Goal: Use online tool/utility: Use online tool/utility

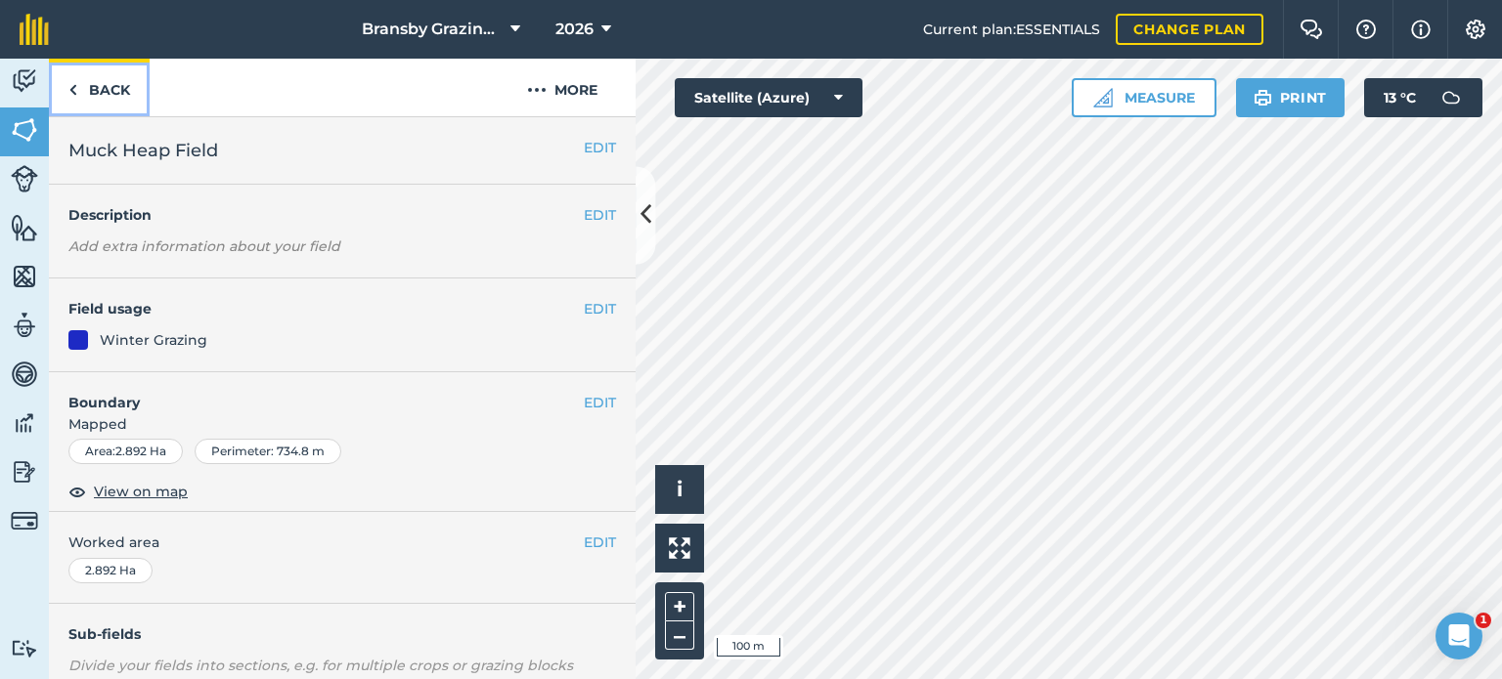
click at [73, 80] on img at bounding box center [72, 89] width 9 height 23
click at [105, 89] on link "Back" at bounding box center [99, 88] width 101 height 58
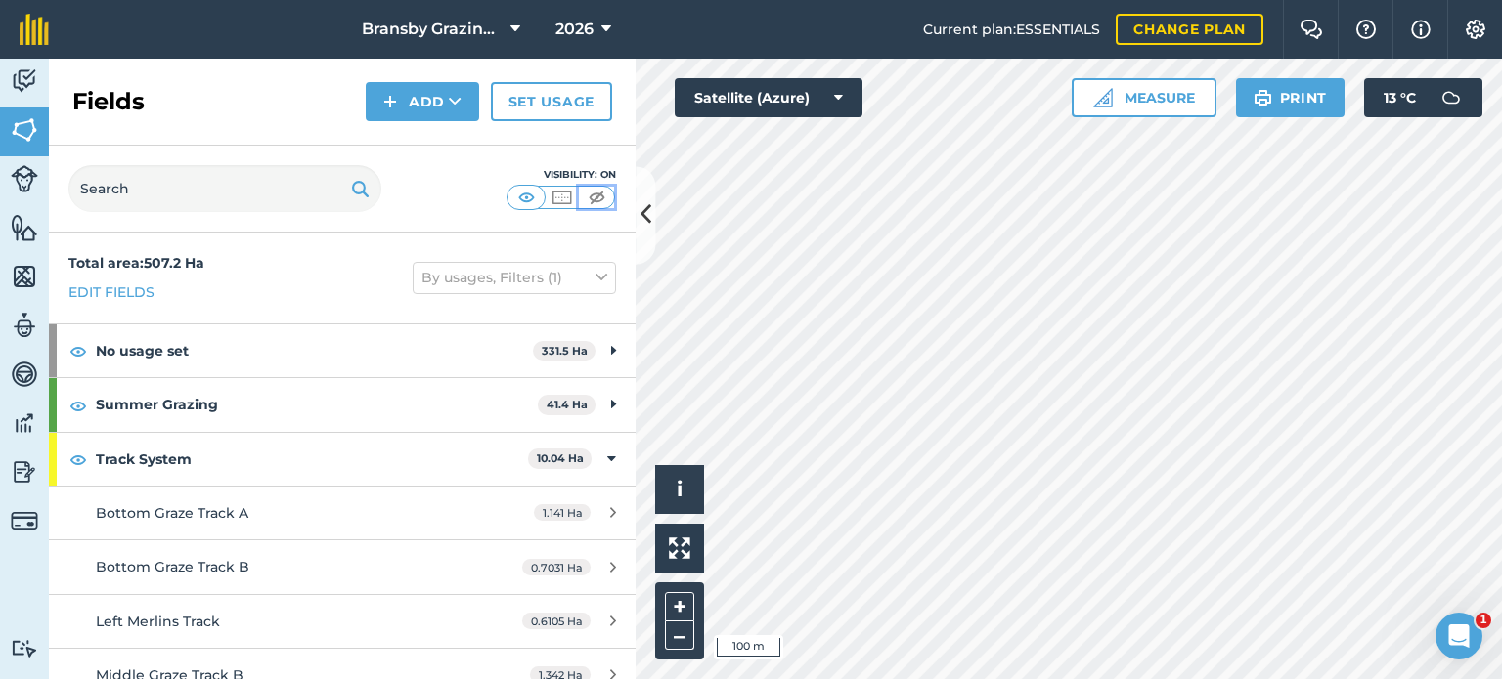
click at [596, 198] on img at bounding box center [597, 198] width 24 height 20
click at [514, 191] on img at bounding box center [526, 198] width 24 height 20
click at [549, 191] on img at bounding box center [561, 198] width 24 height 20
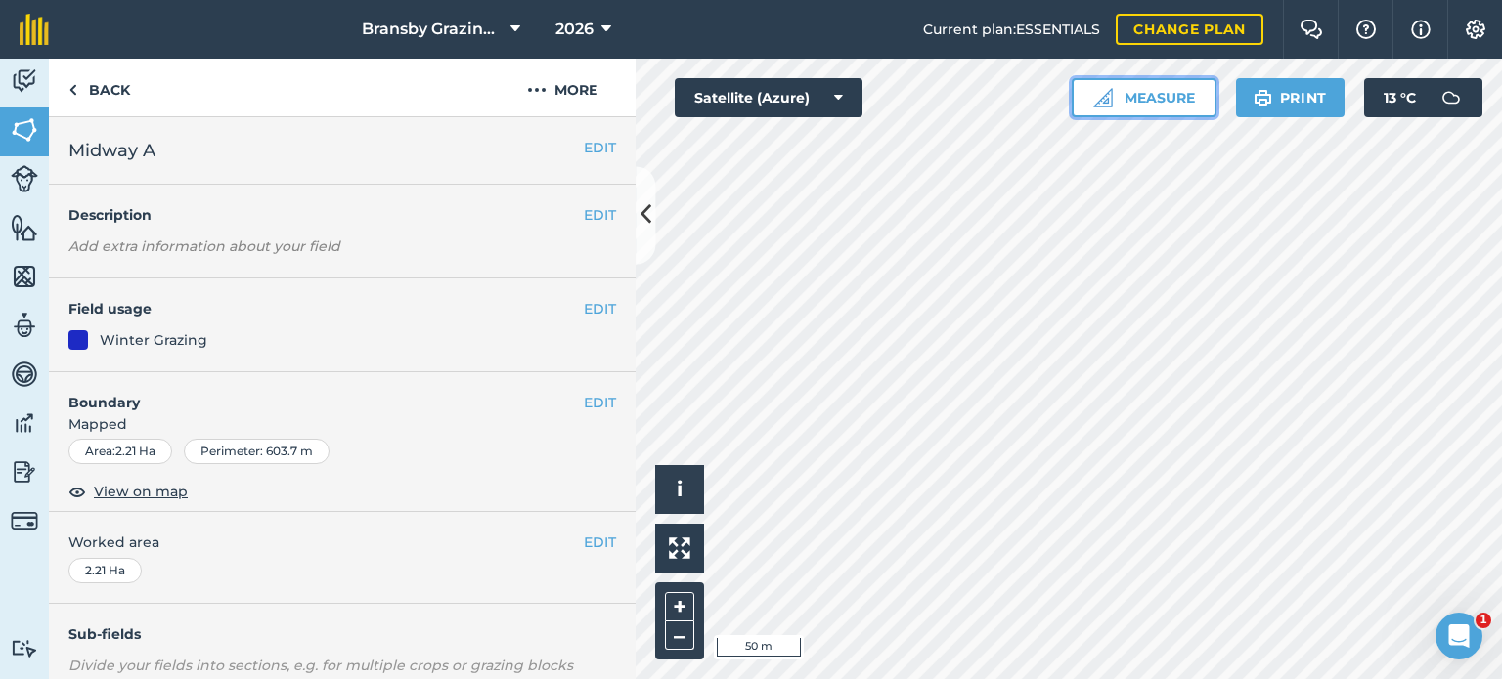
click at [1161, 92] on button "Measure" at bounding box center [1143, 97] width 145 height 39
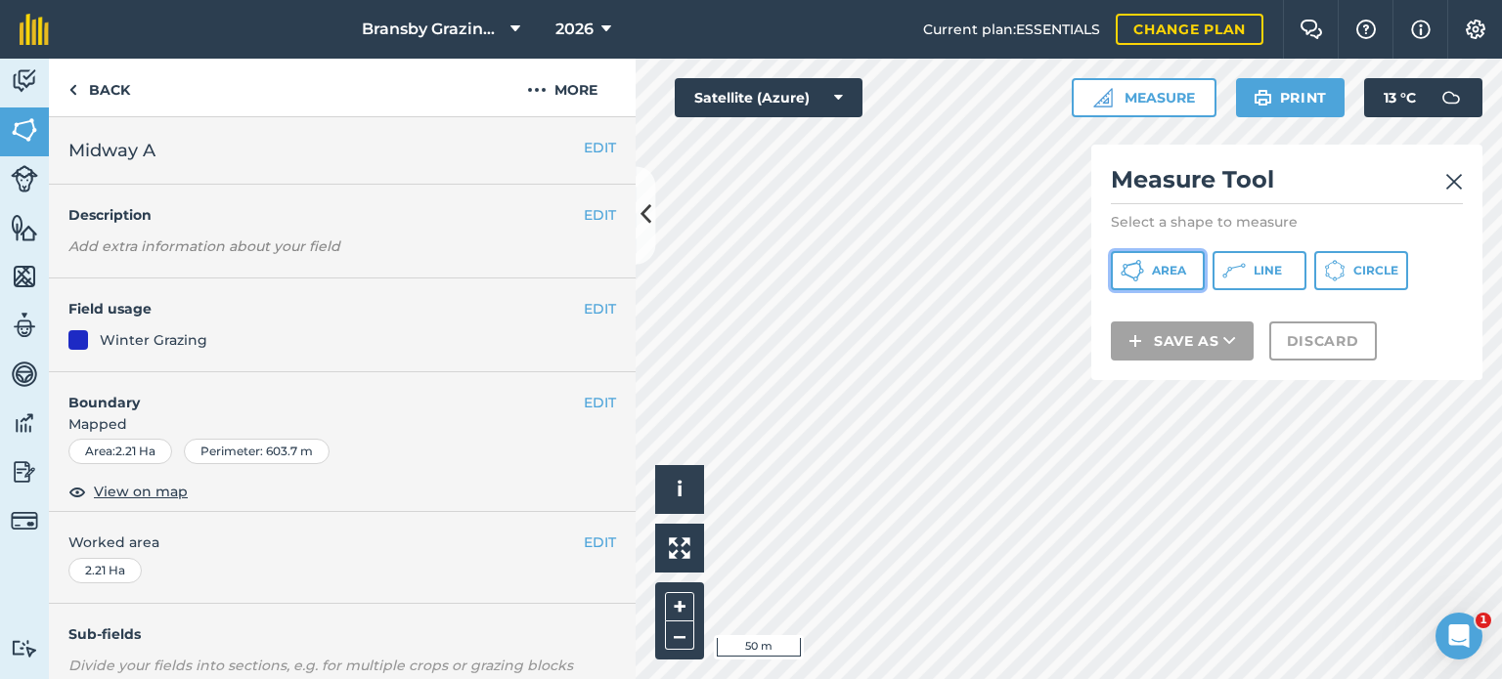
click at [1147, 277] on button "Area" at bounding box center [1157, 270] width 94 height 39
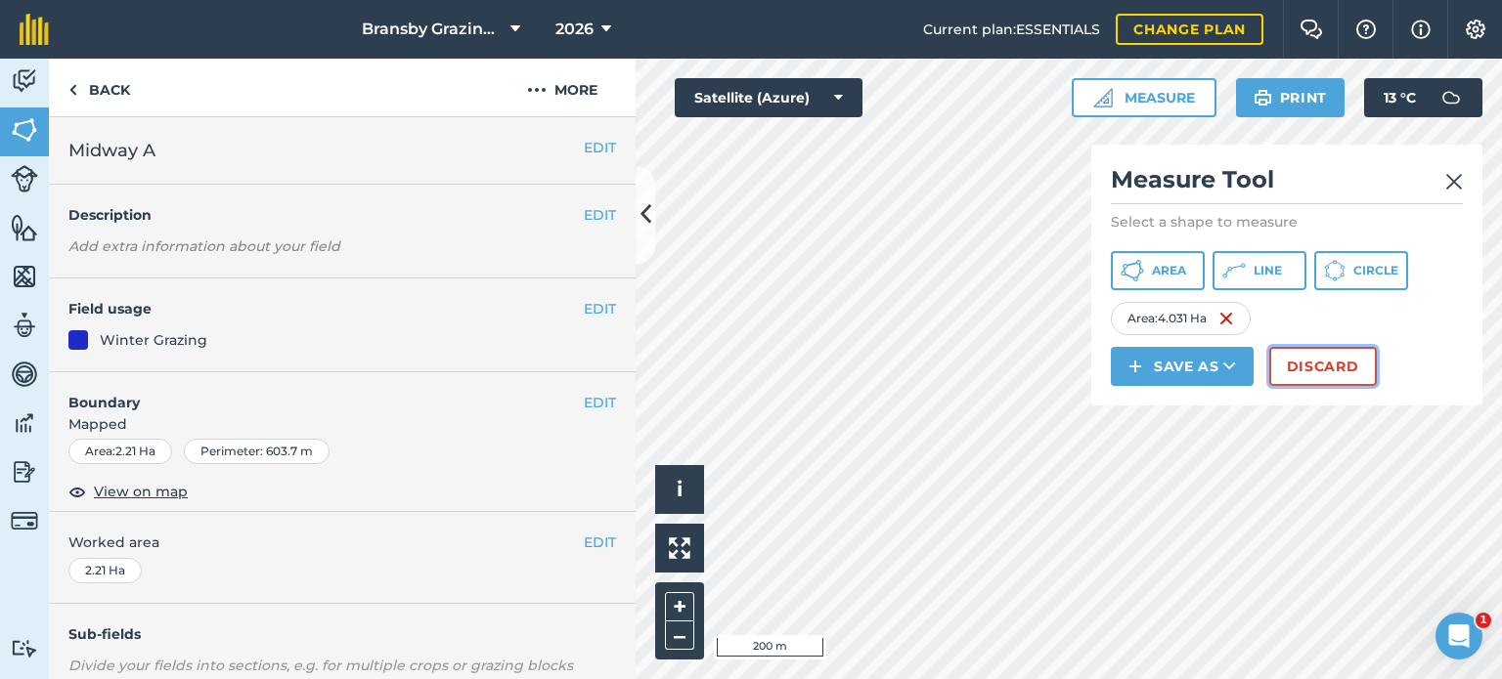
click at [1346, 370] on button "Discard" at bounding box center [1323, 366] width 108 height 39
